Goal: Task Accomplishment & Management: Manage account settings

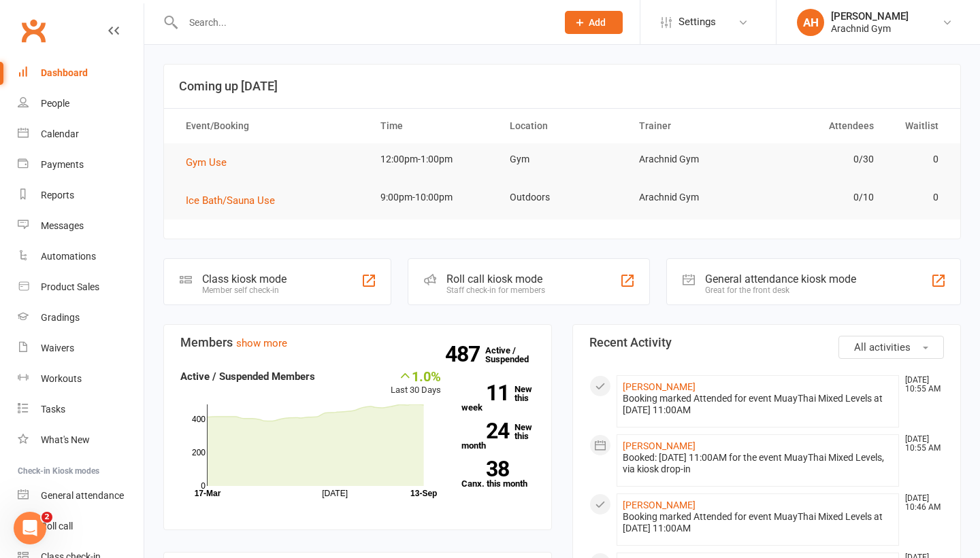
click at [278, 10] on div at bounding box center [355, 22] width 384 height 44
click at [279, 19] on input "text" at bounding box center [363, 22] width 368 height 19
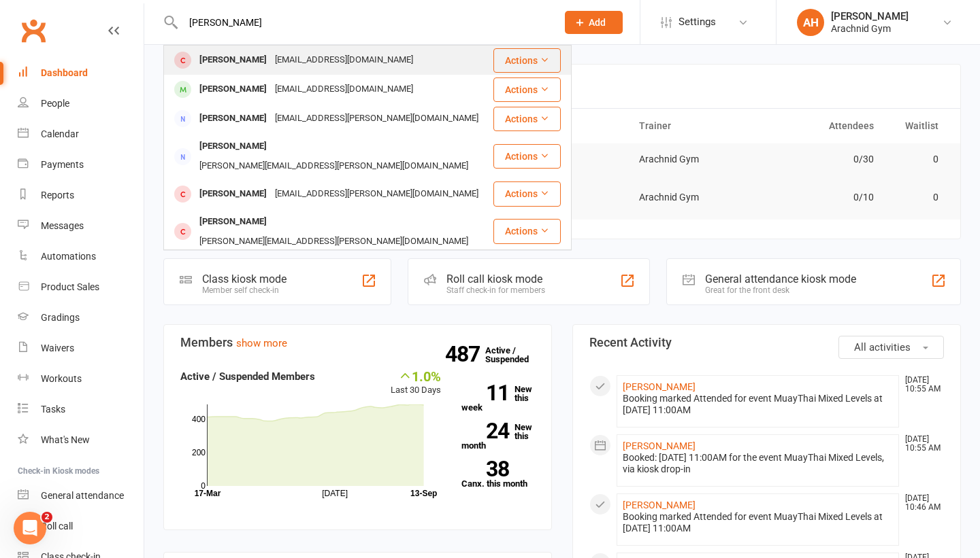
type input "[PERSON_NAME]"
click at [271, 67] on div "[EMAIL_ADDRESS][DOMAIN_NAME]" at bounding box center [344, 60] width 146 height 20
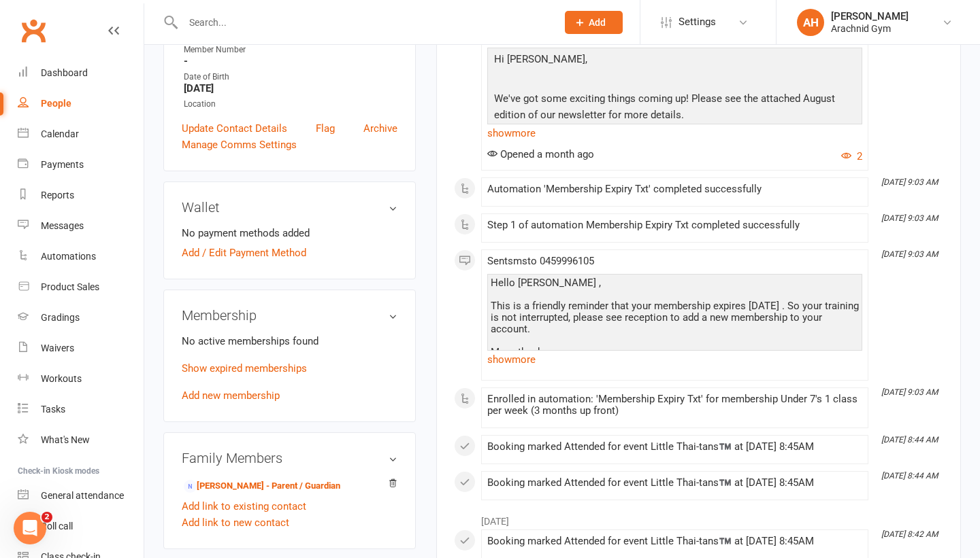
scroll to position [286, 0]
click at [260, 362] on link "Show expired memberships" at bounding box center [244, 368] width 125 height 12
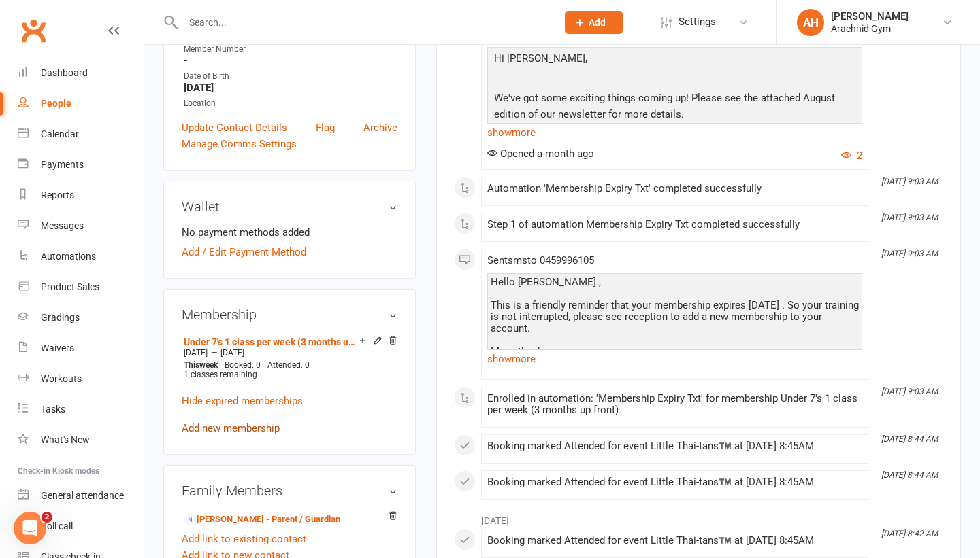
click at [274, 422] on link "Add new membership" at bounding box center [231, 428] width 98 height 12
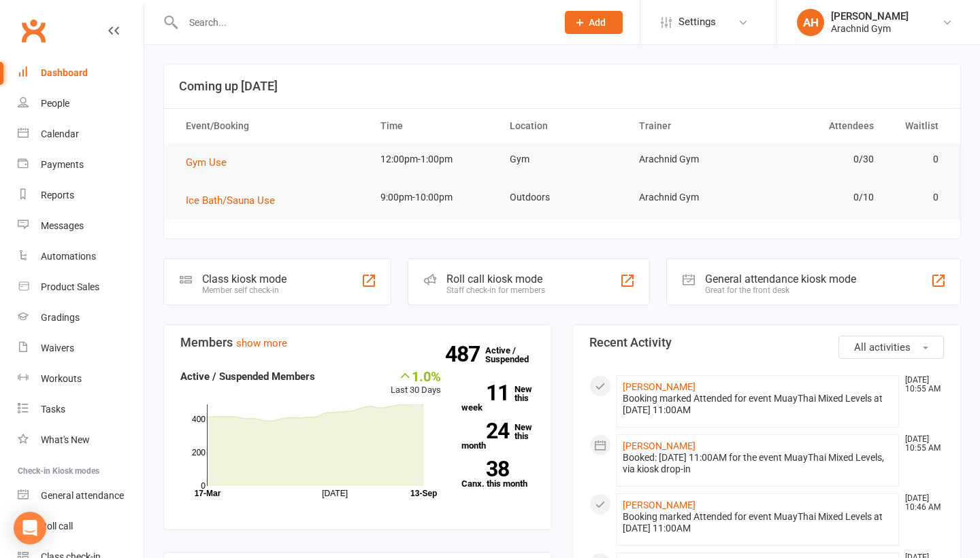
click at [65, 79] on link "Dashboard" at bounding box center [81, 73] width 126 height 31
